Goal: Information Seeking & Learning: Learn about a topic

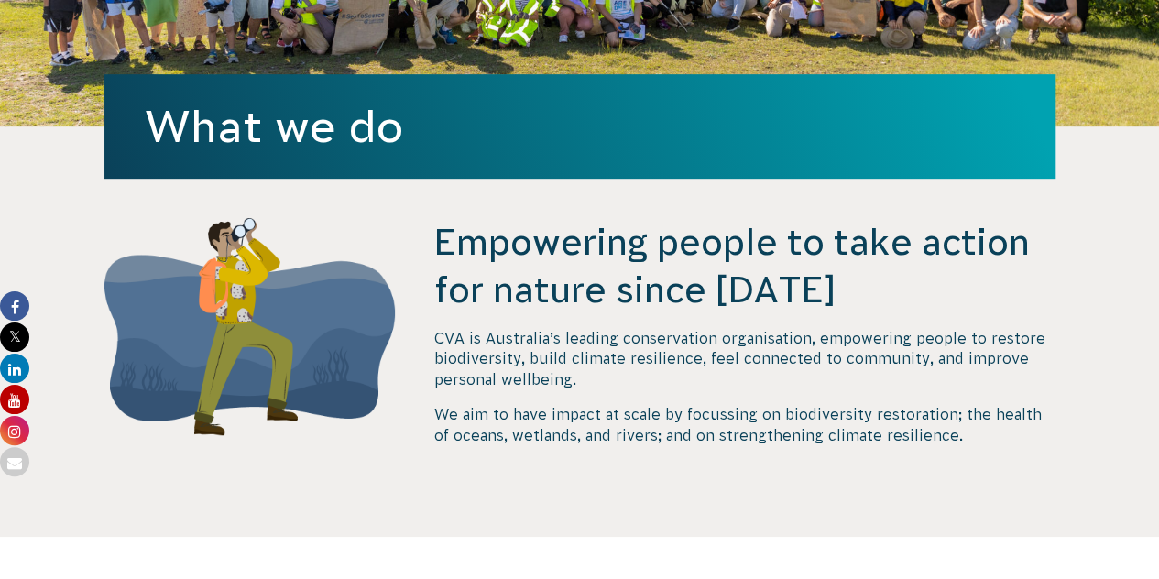
scroll to position [442, 0]
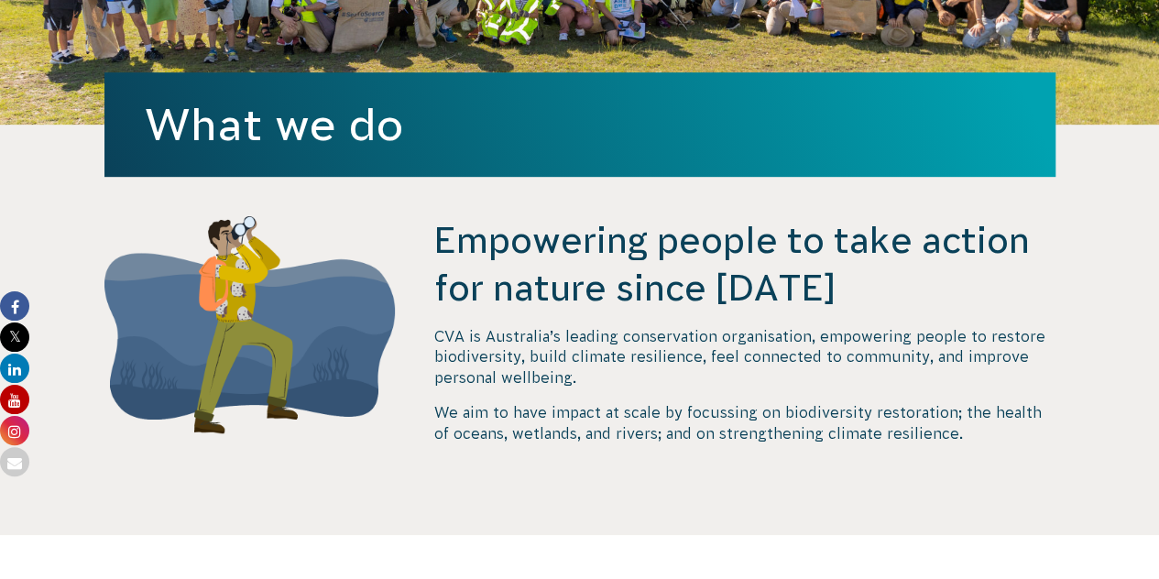
click at [442, 355] on p "CVA is Australia’s leading conservation organisation, empowering people to rest…" at bounding box center [743, 356] width 621 height 61
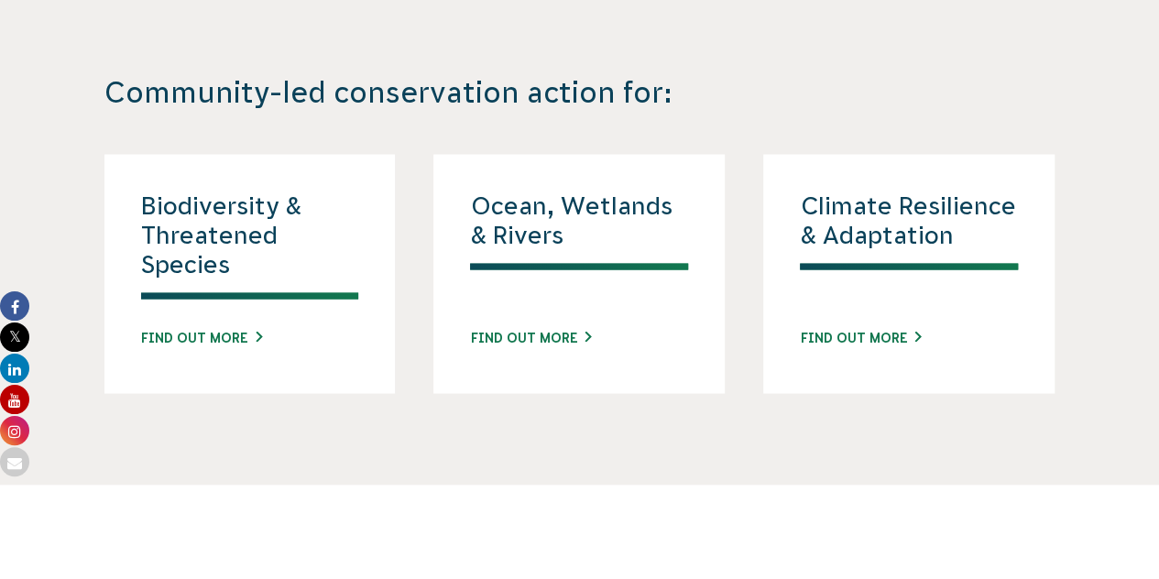
scroll to position [1683, 0]
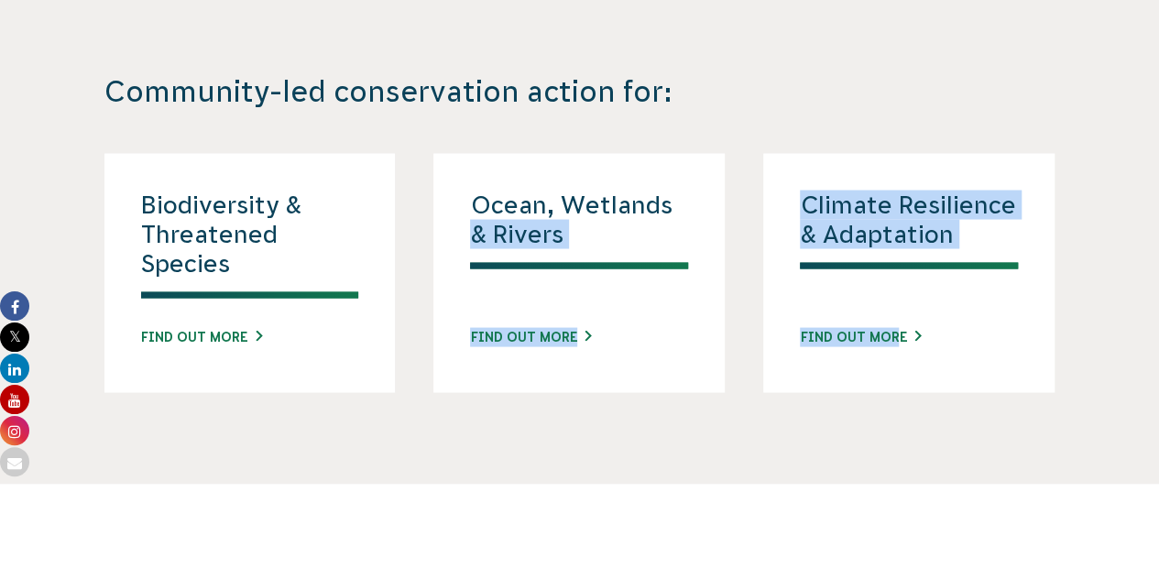
drag, startPoint x: 872, startPoint y: 303, endPoint x: 700, endPoint y: 117, distance: 253.6
click at [700, 117] on div "Community-led conservation action for: Biodiversity & Threatened Species Find o…" at bounding box center [580, 232] width 1021 height 319
click at [773, 131] on div "Community-led conservation action for: Biodiversity & Threatened Species Find o…" at bounding box center [580, 232] width 1021 height 319
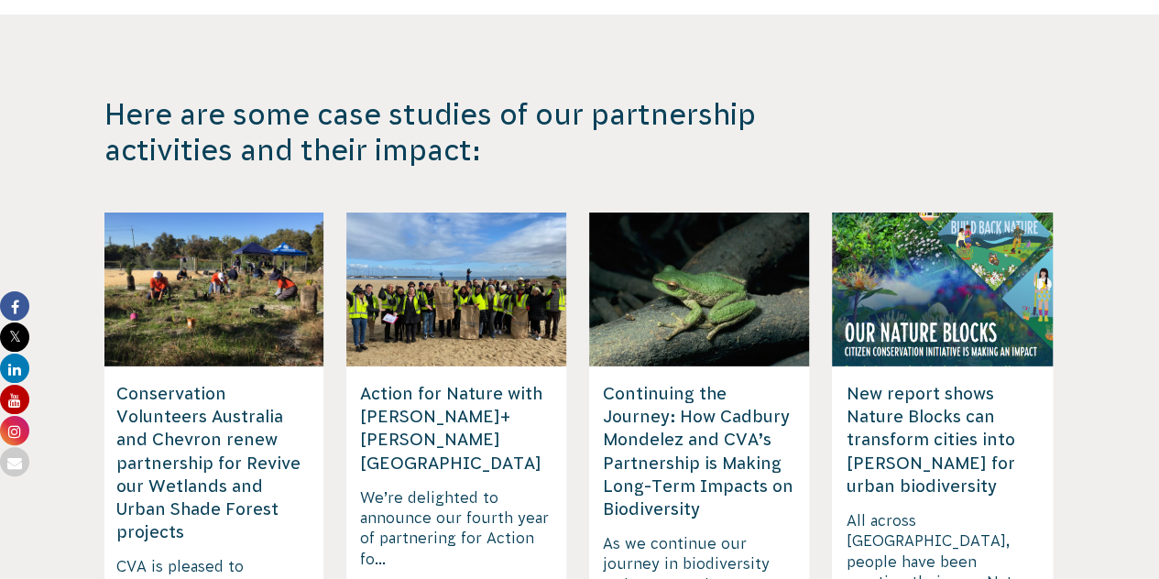
scroll to position [2849, 0]
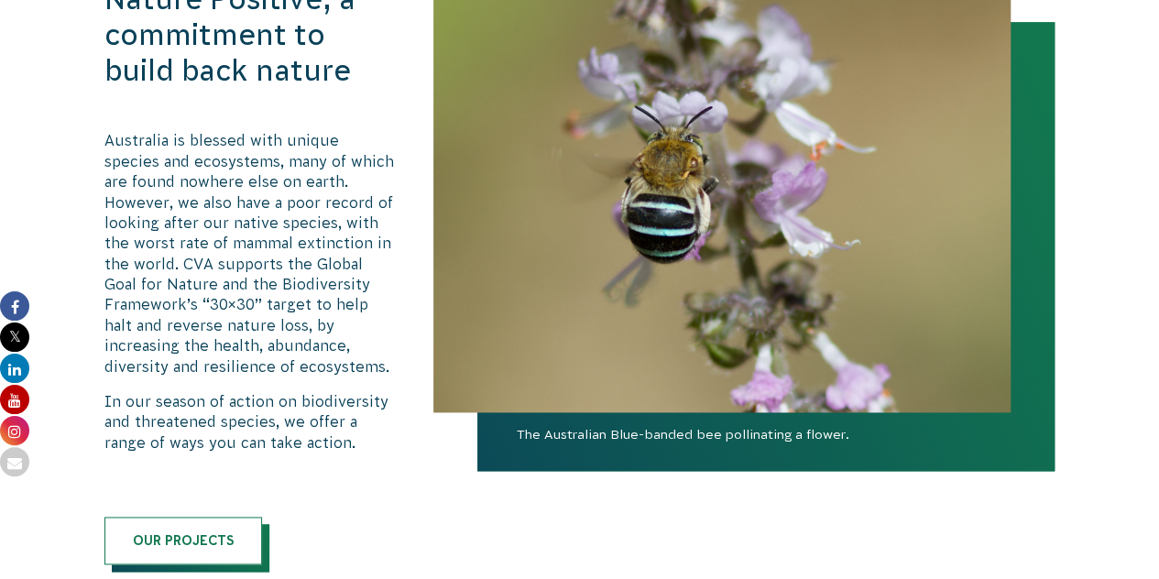
scroll to position [1047, 0]
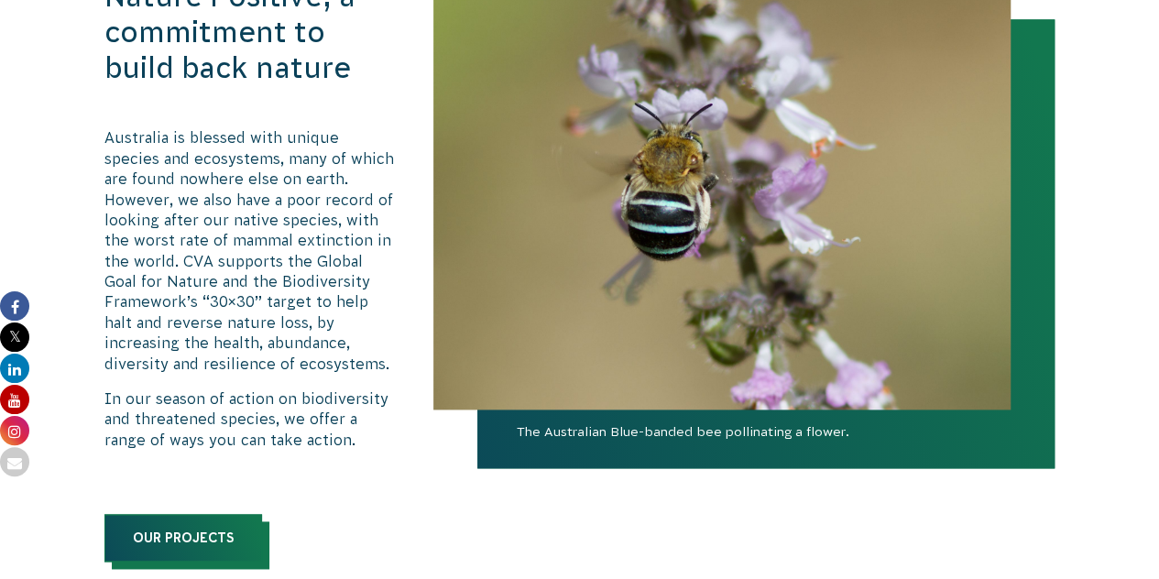
click at [194, 524] on link "Our Projects" at bounding box center [183, 538] width 158 height 48
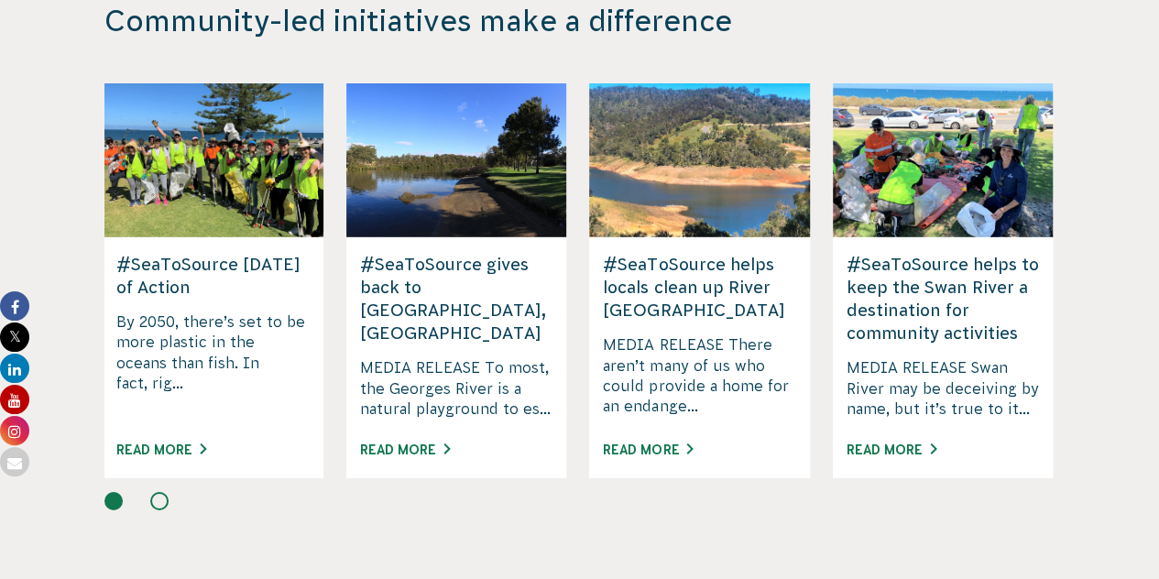
scroll to position [2891, 0]
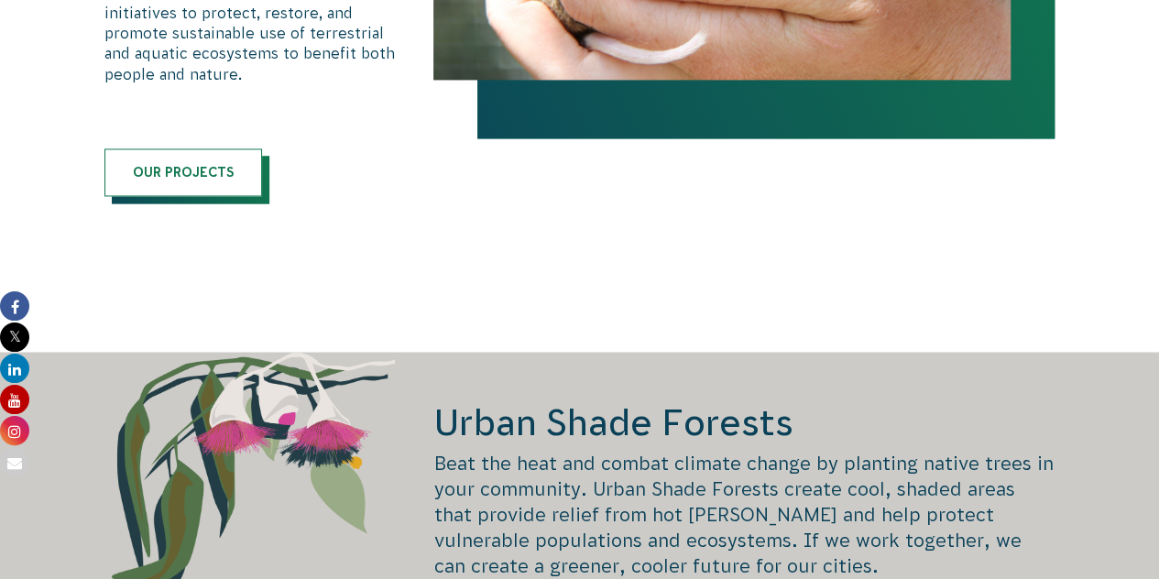
scroll to position [1413, 0]
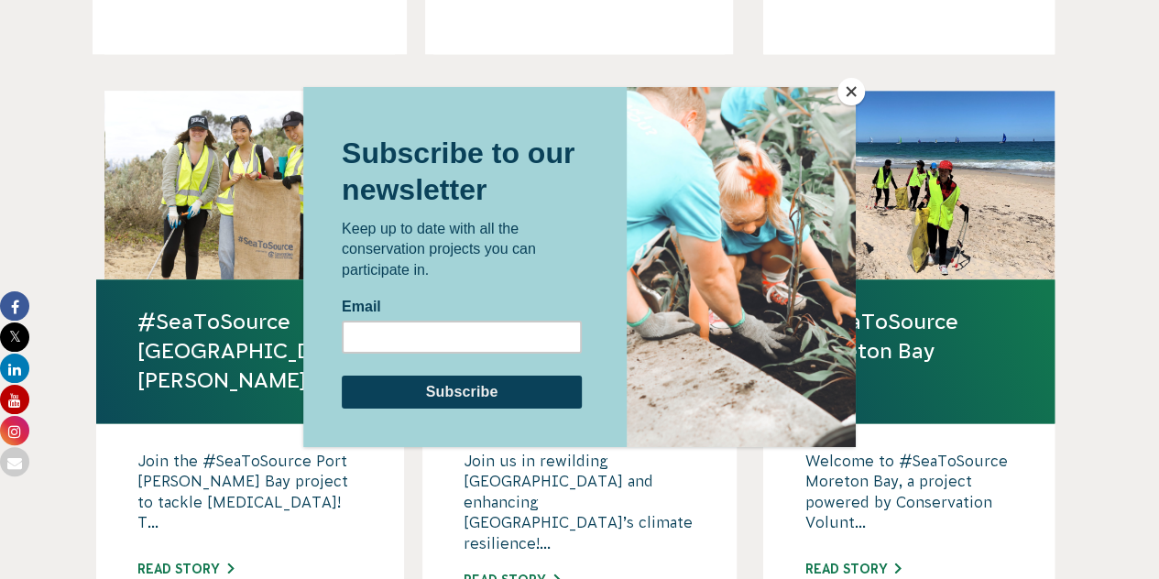
scroll to position [1067, 0]
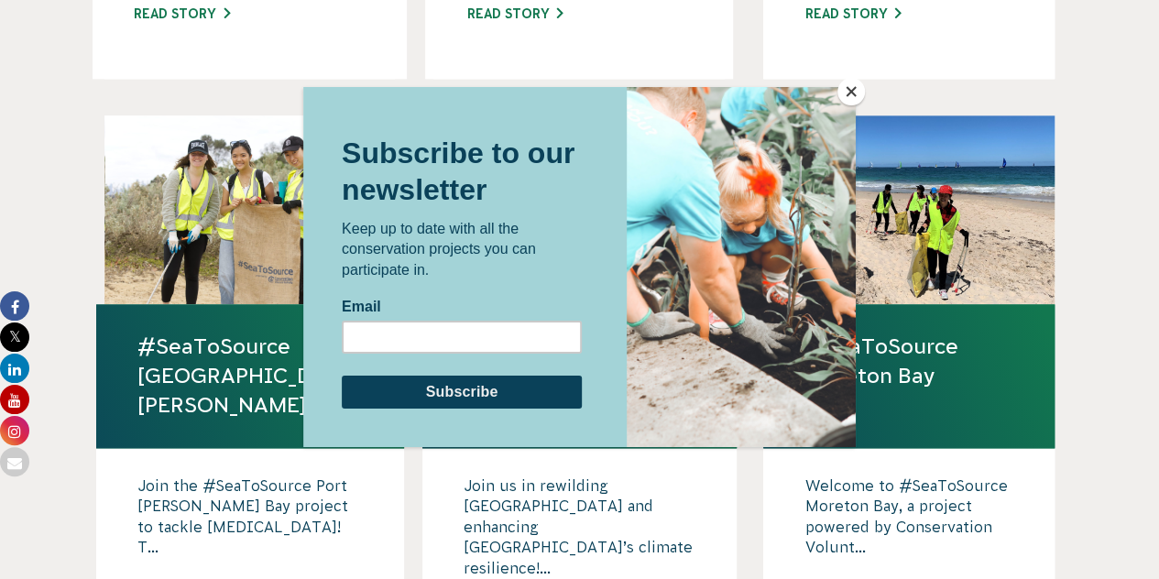
drag, startPoint x: 846, startPoint y: 82, endPoint x: 894, endPoint y: 66, distance: 51.0
drag, startPoint x: 894, startPoint y: 66, endPoint x: 931, endPoint y: 65, distance: 36.7
click at [931, 65] on div at bounding box center [579, 289] width 1159 height 579
click at [850, 85] on button "Close" at bounding box center [851, 91] width 27 height 27
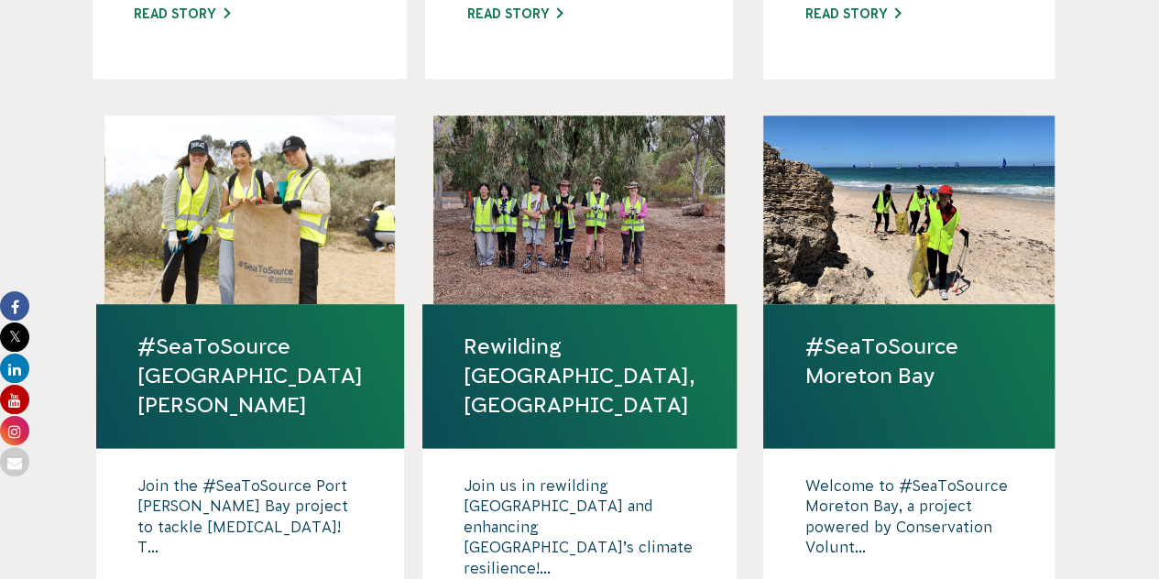
scroll to position [1125, 0]
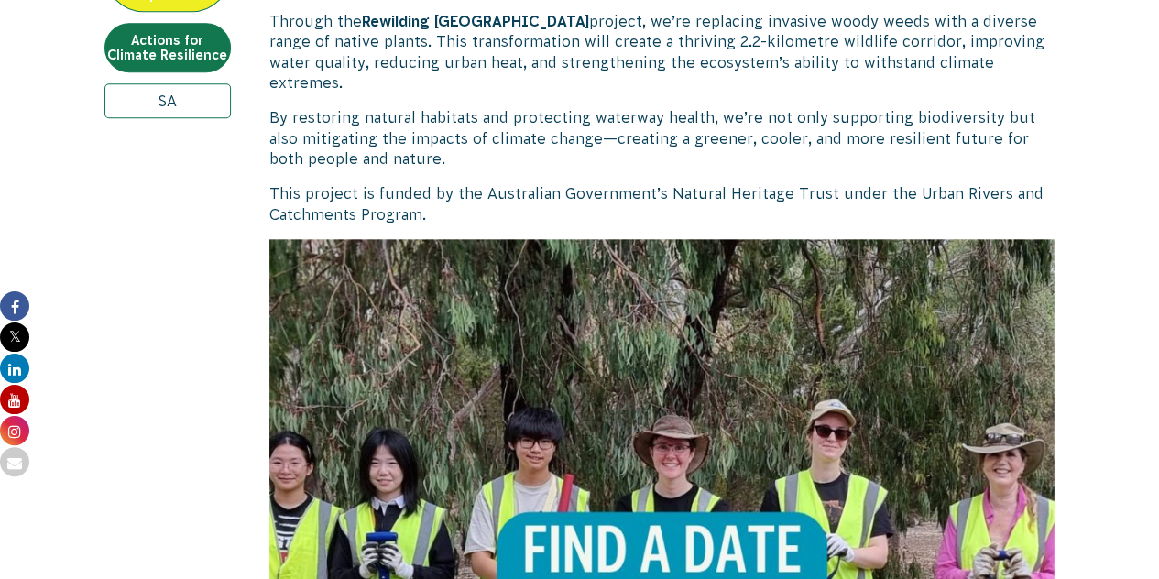
scroll to position [865, 0]
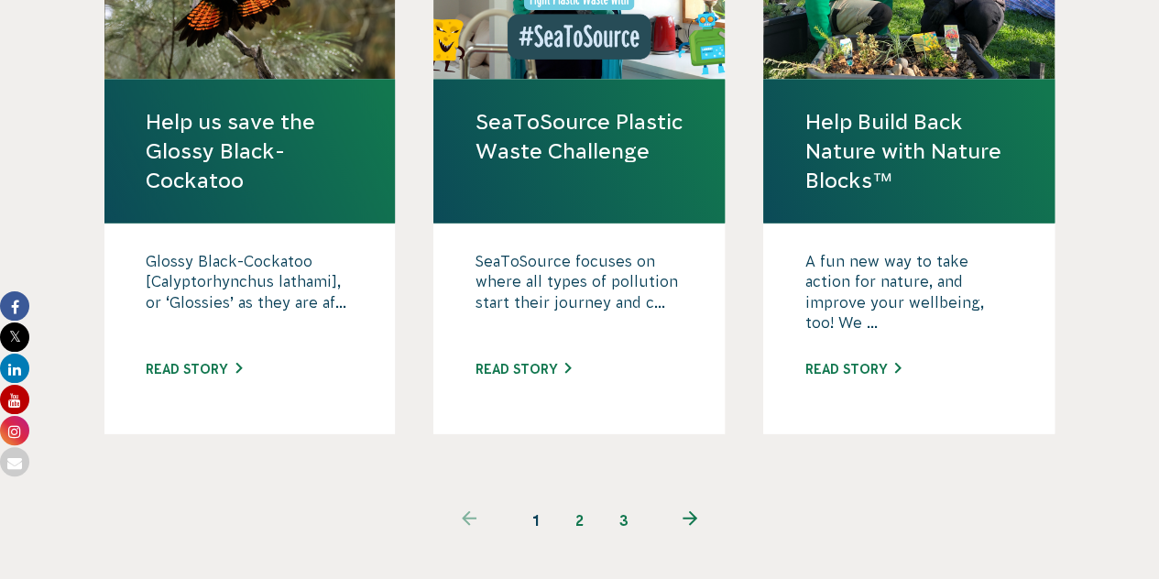
scroll to position [1837, 0]
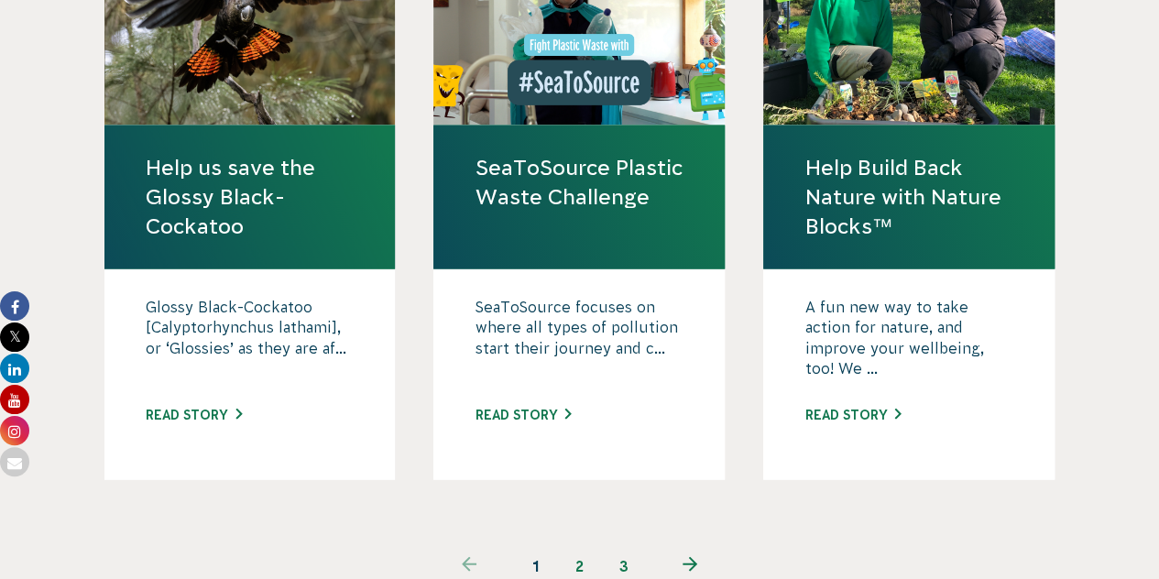
click at [691, 544] on link "next page" at bounding box center [690, 566] width 89 height 44
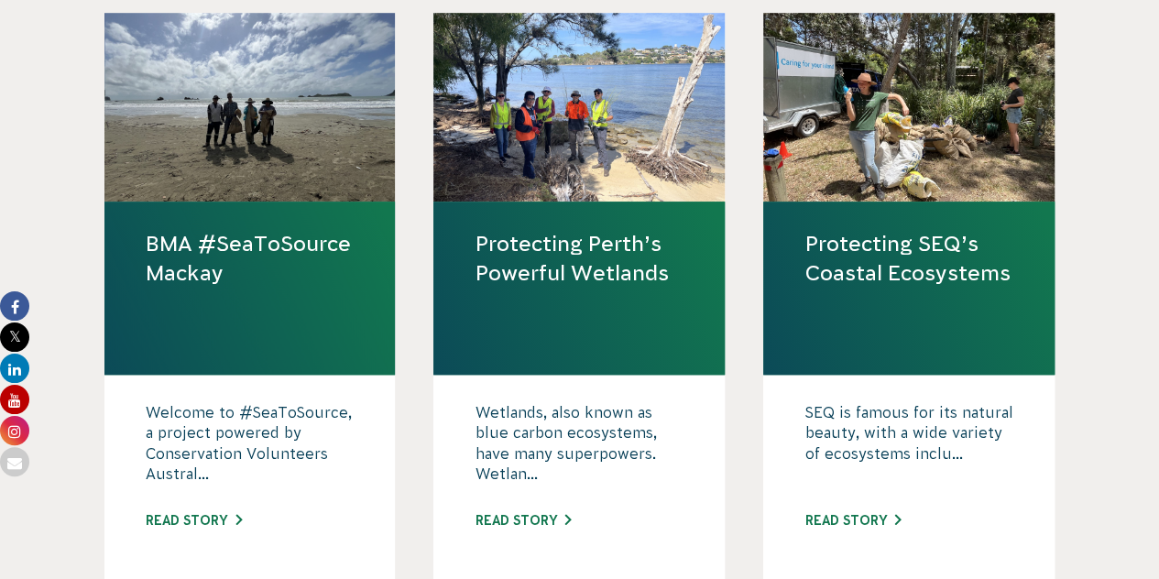
scroll to position [590, 0]
